Goal: Task Accomplishment & Management: Manage account settings

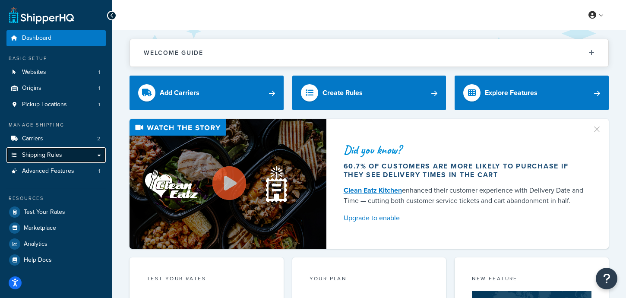
click at [54, 154] on span "Shipping Rules" at bounding box center [42, 155] width 40 height 7
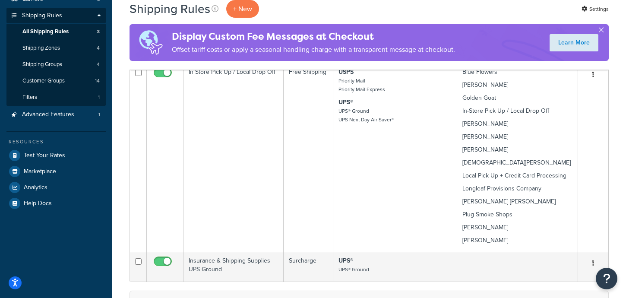
scroll to position [134, 0]
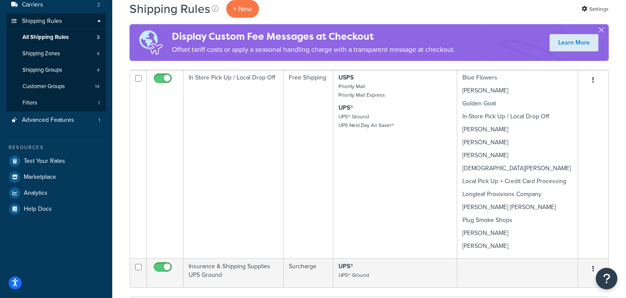
click at [259, 168] on td "In Store Pick Up / Local Drop Off" at bounding box center [234, 164] width 100 height 189
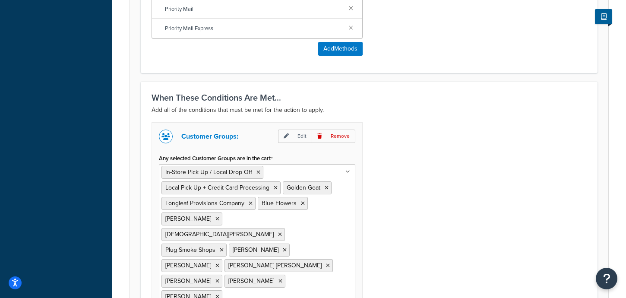
scroll to position [569, 0]
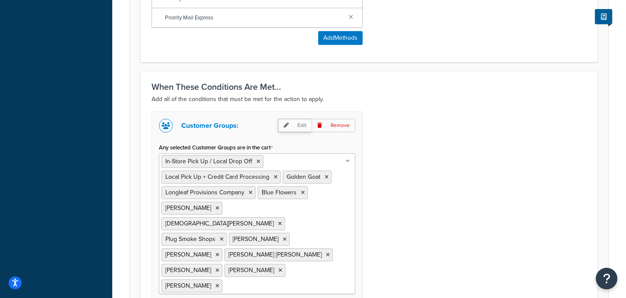
click at [300, 124] on p "Edit" at bounding box center [295, 125] width 34 height 13
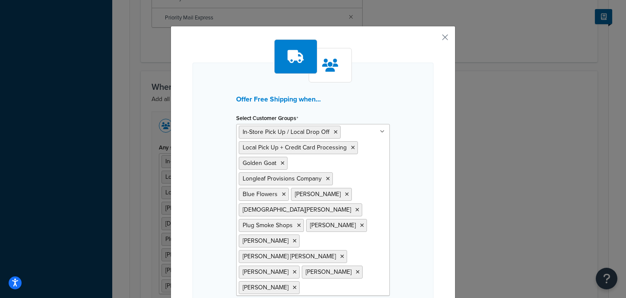
scroll to position [57, 0]
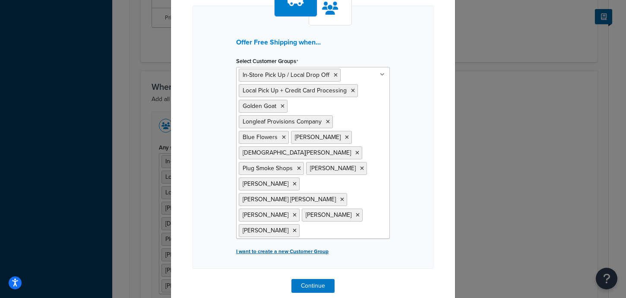
click at [277, 245] on p "I want to create a new Customer Group" at bounding box center [313, 251] width 154 height 12
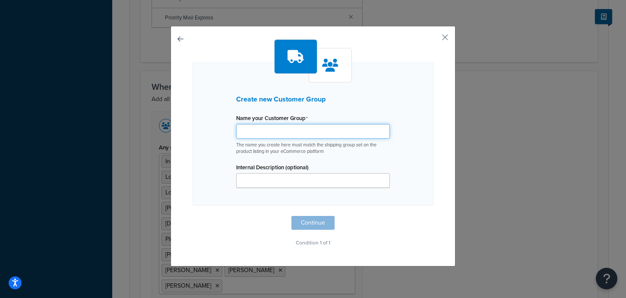
click at [269, 134] on input "Shipping Rule Name" at bounding box center [313, 131] width 154 height 15
paste input "[PERSON_NAME]"
type input "[PERSON_NAME]"
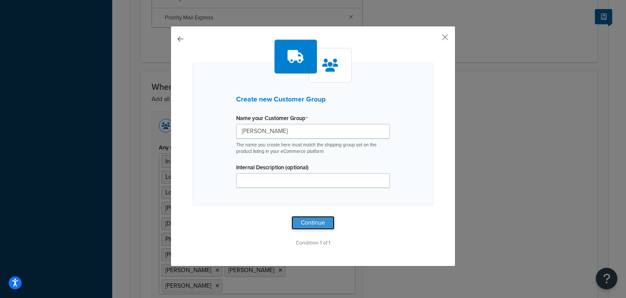
click at [304, 218] on button "Continue" at bounding box center [312, 223] width 43 height 14
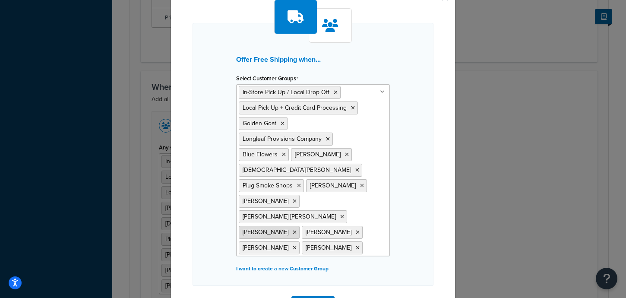
scroll to position [73, 0]
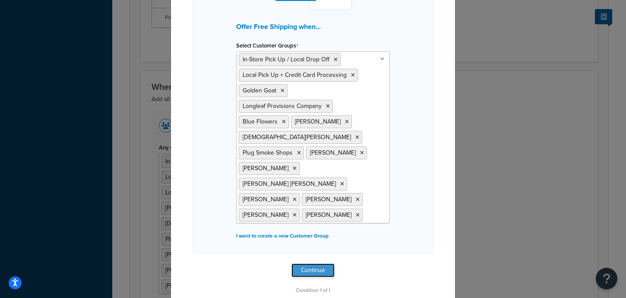
click at [316, 263] on button "Continue" at bounding box center [312, 270] width 43 height 14
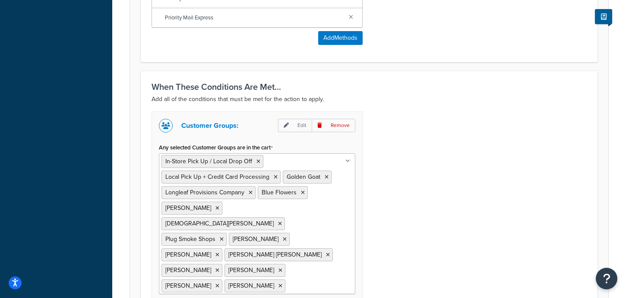
scroll to position [657, 0]
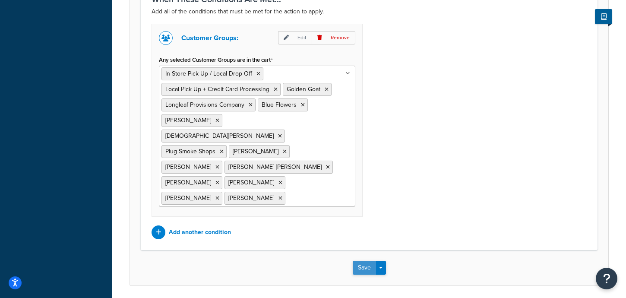
click at [361, 261] on button "Save" at bounding box center [364, 268] width 23 height 14
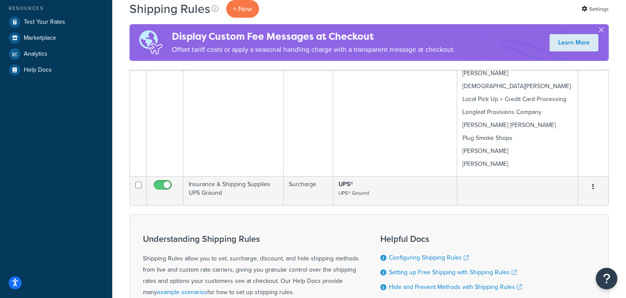
scroll to position [139, 0]
